Goal: Task Accomplishment & Management: Manage account settings

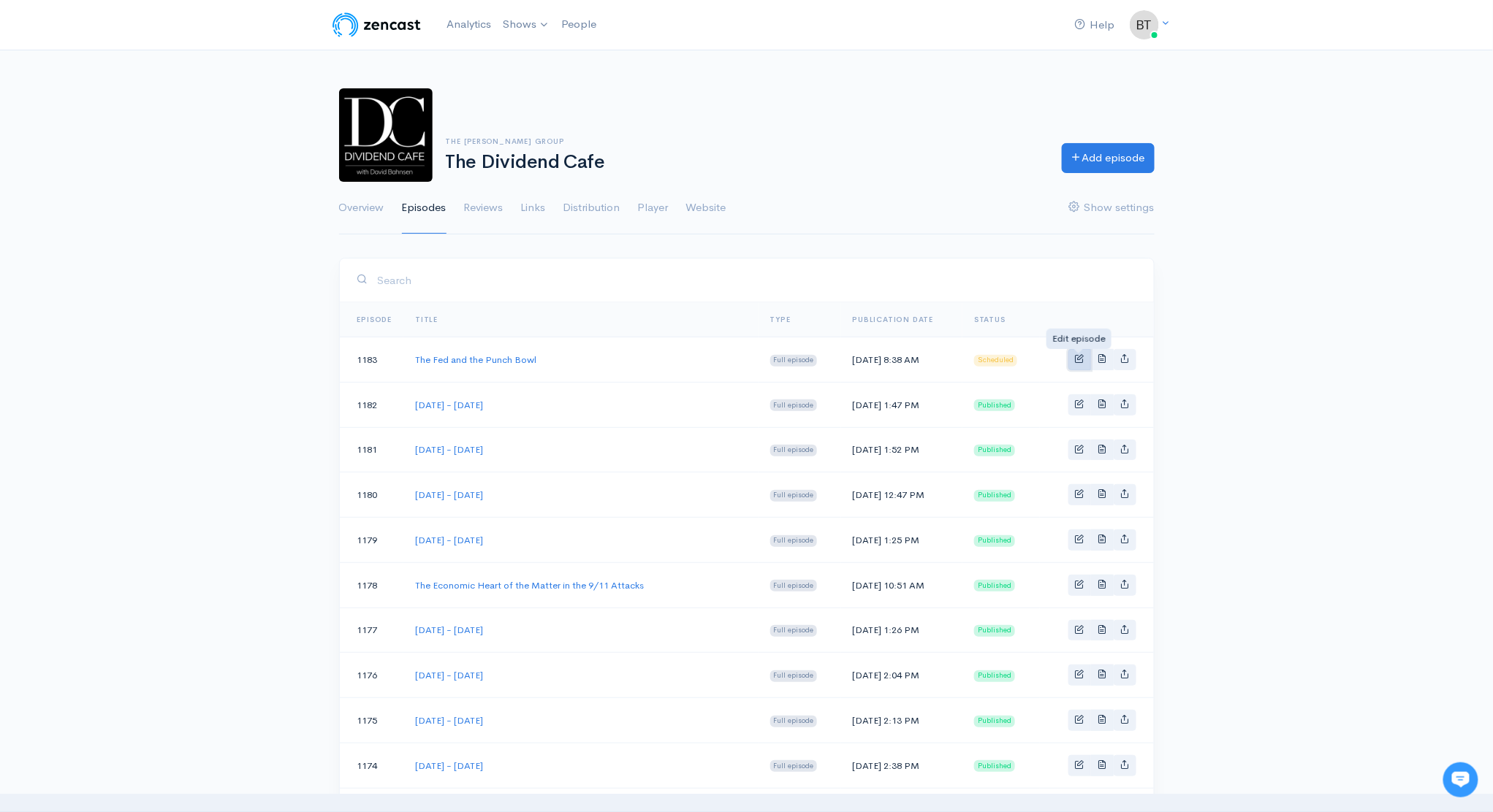
click at [1082, 359] on span "Basic example" at bounding box center [1080, 358] width 10 height 10
click at [1082, 358] on span "Basic example" at bounding box center [1080, 358] width 10 height 10
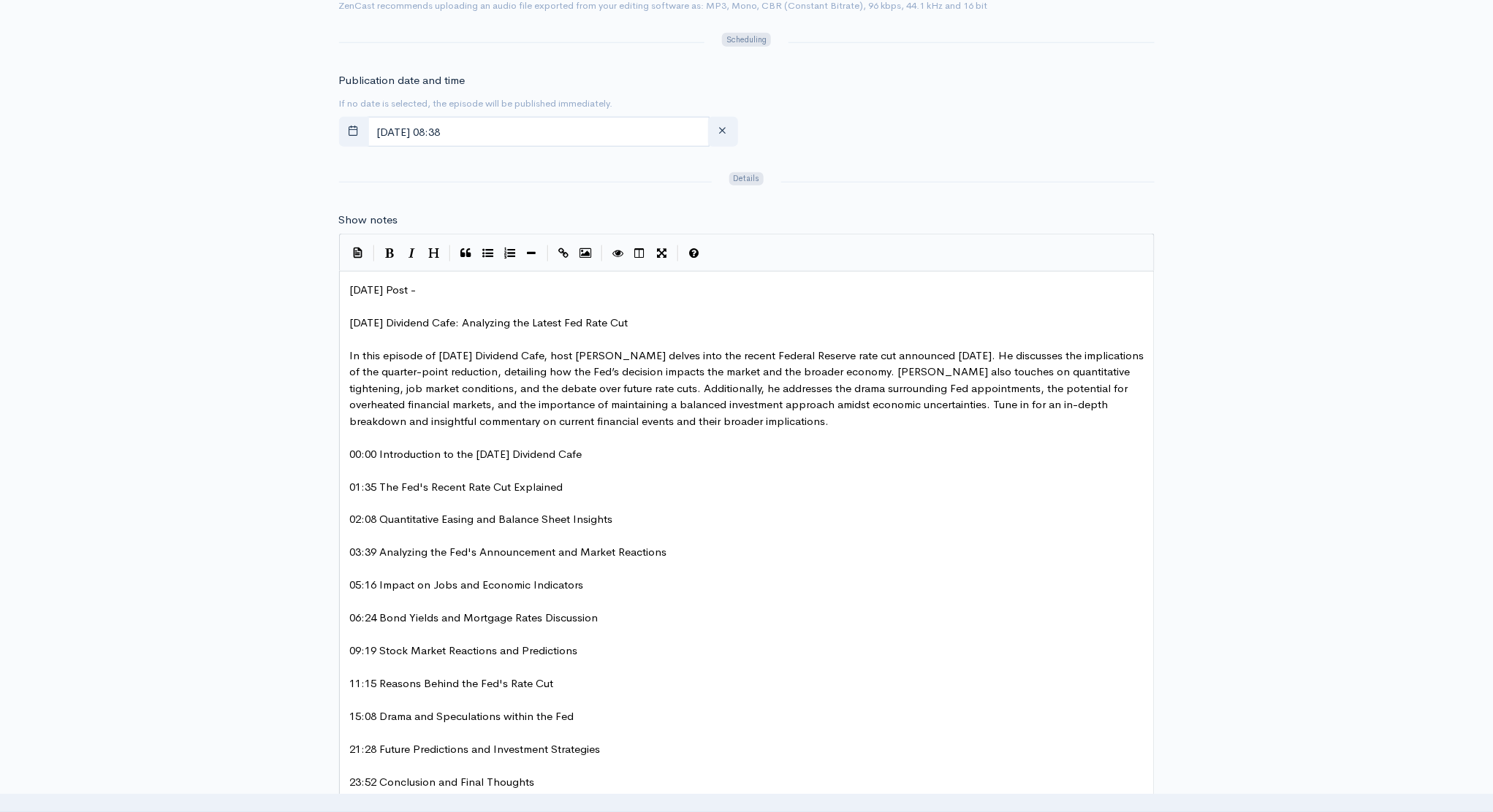
scroll to position [672, 0]
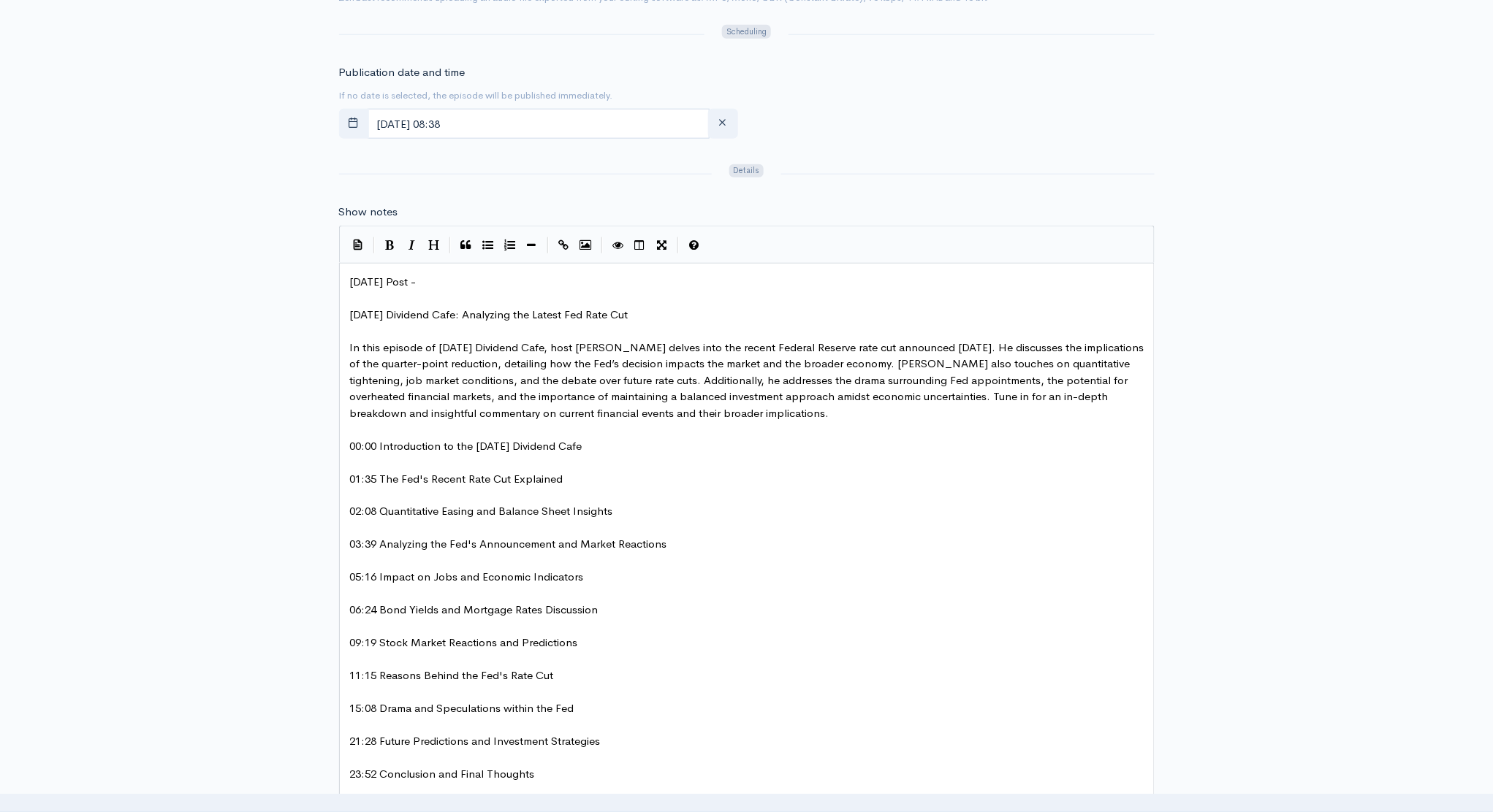
click at [458, 279] on pre "[DATE] Post -" at bounding box center [751, 282] width 809 height 17
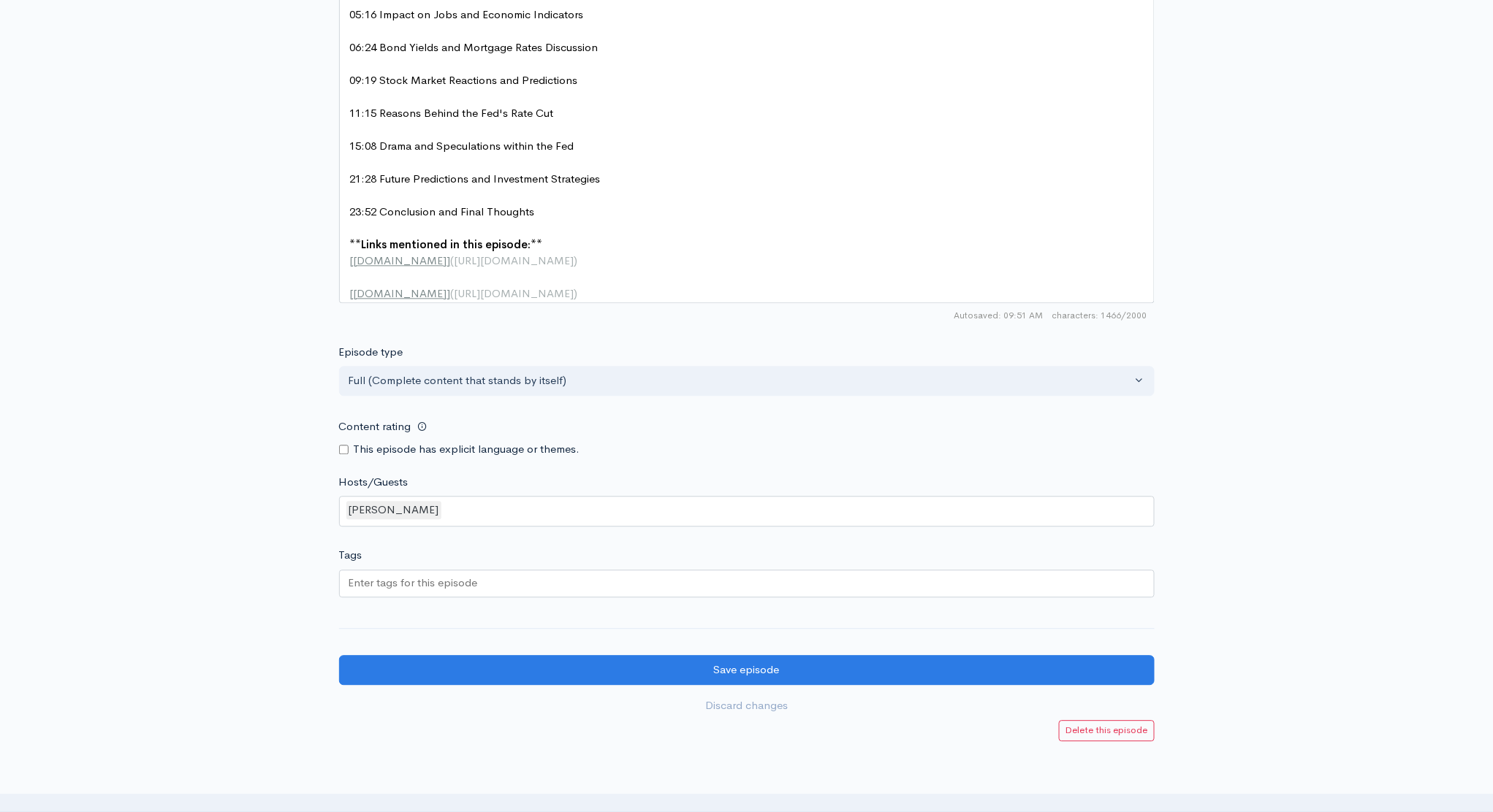
scroll to position [1363, 0]
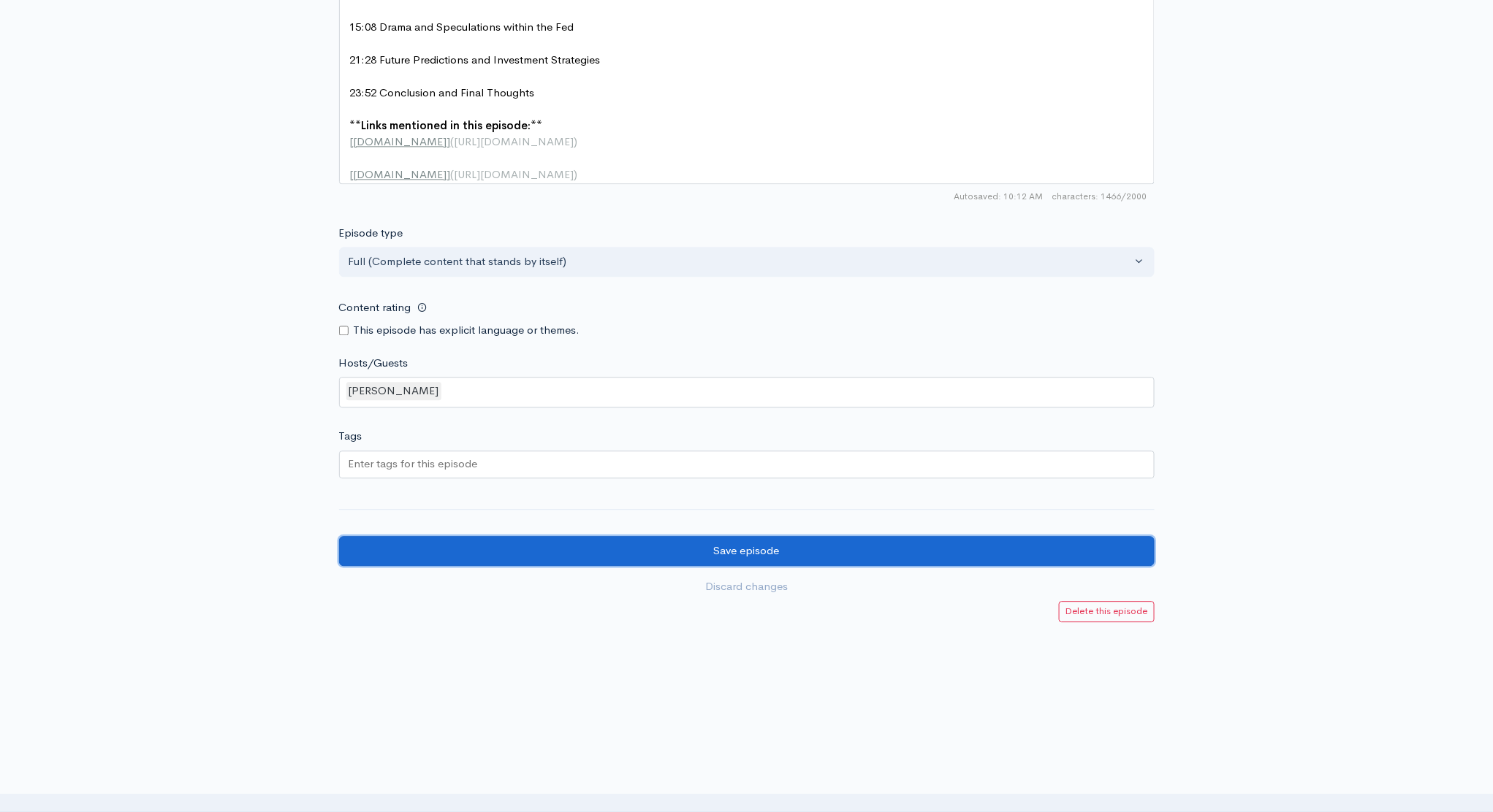
click at [792, 547] on input "Save episode" at bounding box center [746, 551] width 815 height 30
